Goal: Navigation & Orientation: Find specific page/section

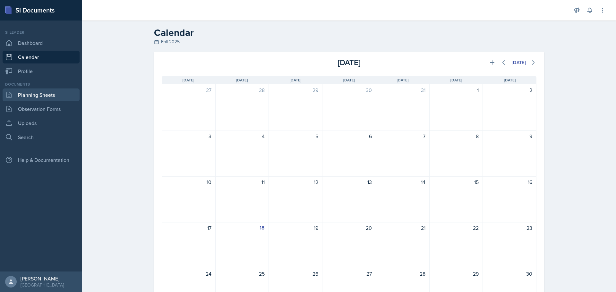
click at [54, 96] on link "Planning Sheets" at bounding box center [41, 95] width 77 height 13
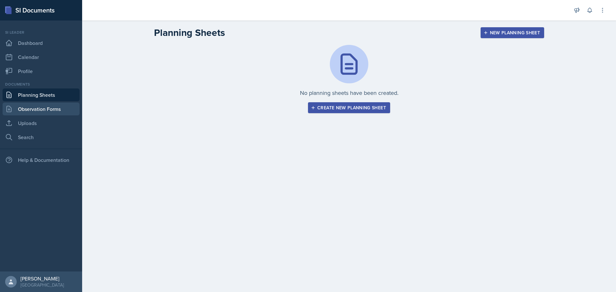
click at [54, 107] on link "Observation Forms" at bounding box center [41, 109] width 77 height 13
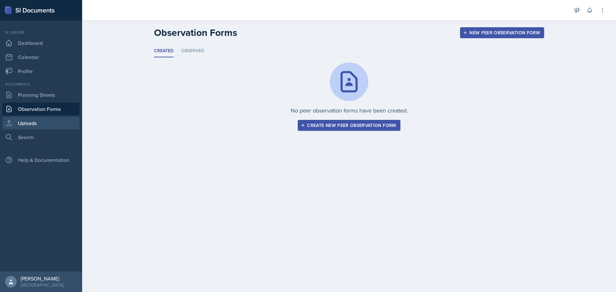
click at [54, 120] on link "Uploads" at bounding box center [41, 123] width 77 height 13
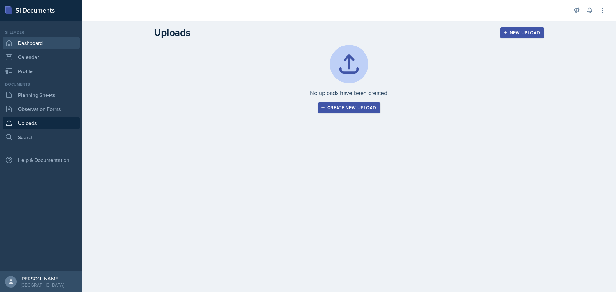
click at [39, 45] on link "Dashboard" at bounding box center [41, 43] width 77 height 13
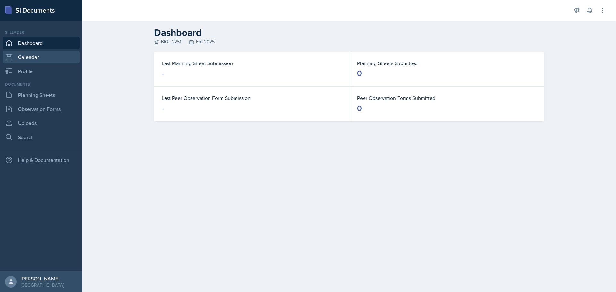
click at [39, 58] on link "Calendar" at bounding box center [41, 57] width 77 height 13
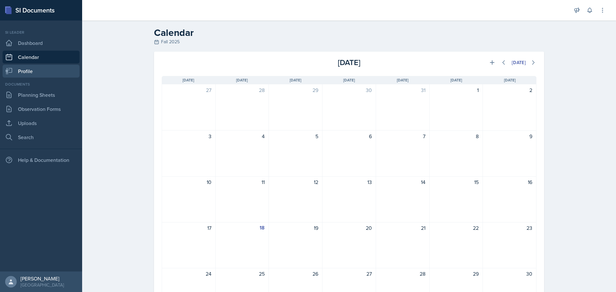
click at [46, 73] on link "Profile" at bounding box center [41, 71] width 77 height 13
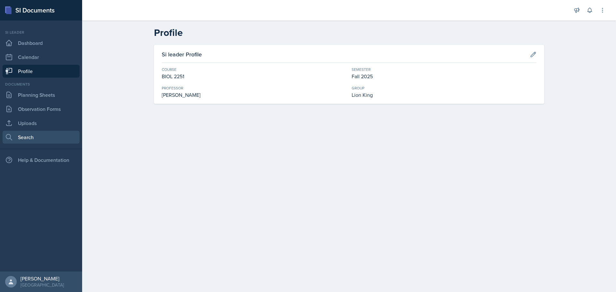
click at [39, 134] on link "Search" at bounding box center [41, 137] width 77 height 13
select select "all"
select select "1"
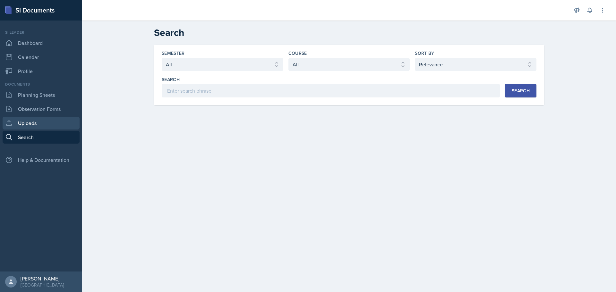
click at [46, 129] on link "Uploads" at bounding box center [41, 123] width 77 height 13
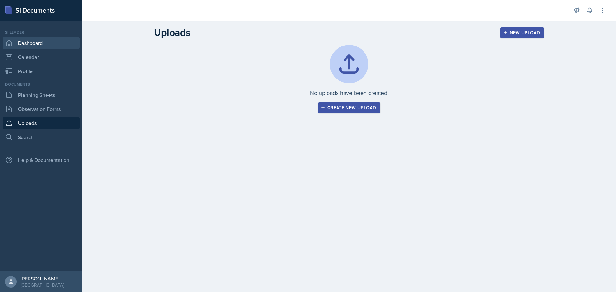
click at [41, 39] on link "Dashboard" at bounding box center [41, 43] width 77 height 13
